Goal: Use online tool/utility

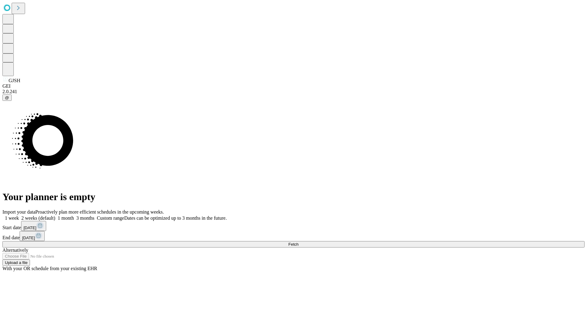
click at [298, 242] on span "Fetch" at bounding box center [293, 244] width 10 height 5
